Goal: Task Accomplishment & Management: Use online tool/utility

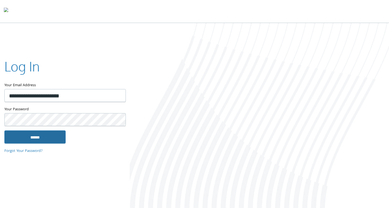
click at [24, 138] on input "******" at bounding box center [34, 136] width 61 height 13
